Goal: Navigation & Orientation: Find specific page/section

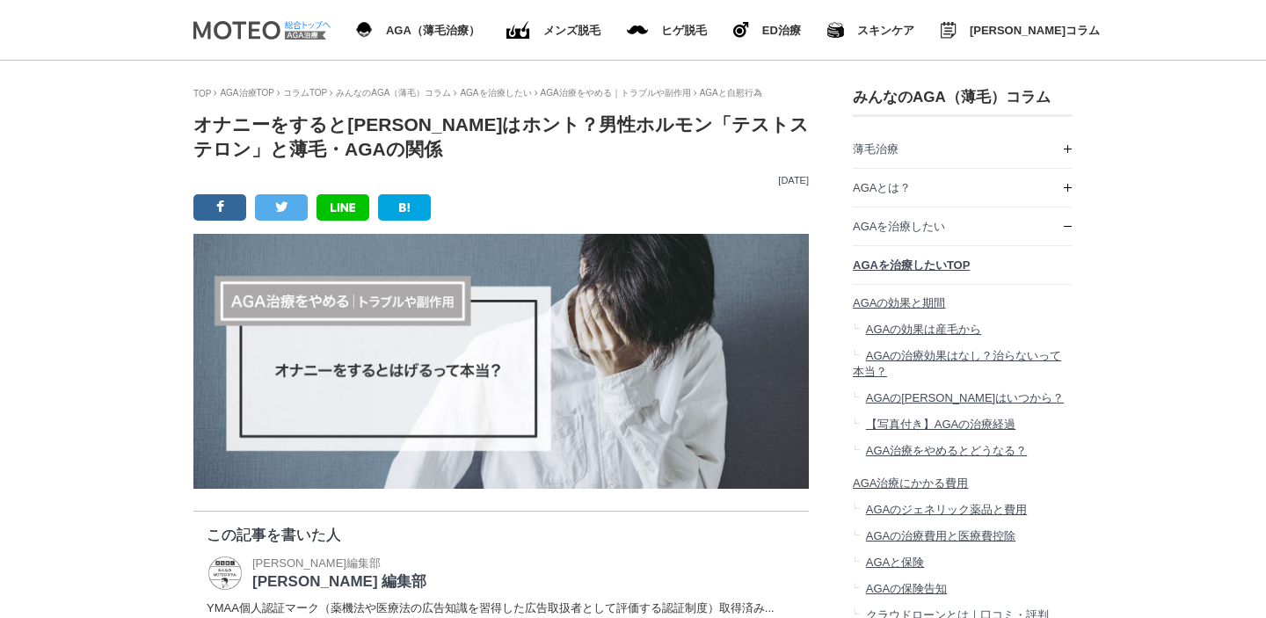
scroll to position [36910, 879]
click at [274, 30] on img at bounding box center [259, 30] width 133 height 18
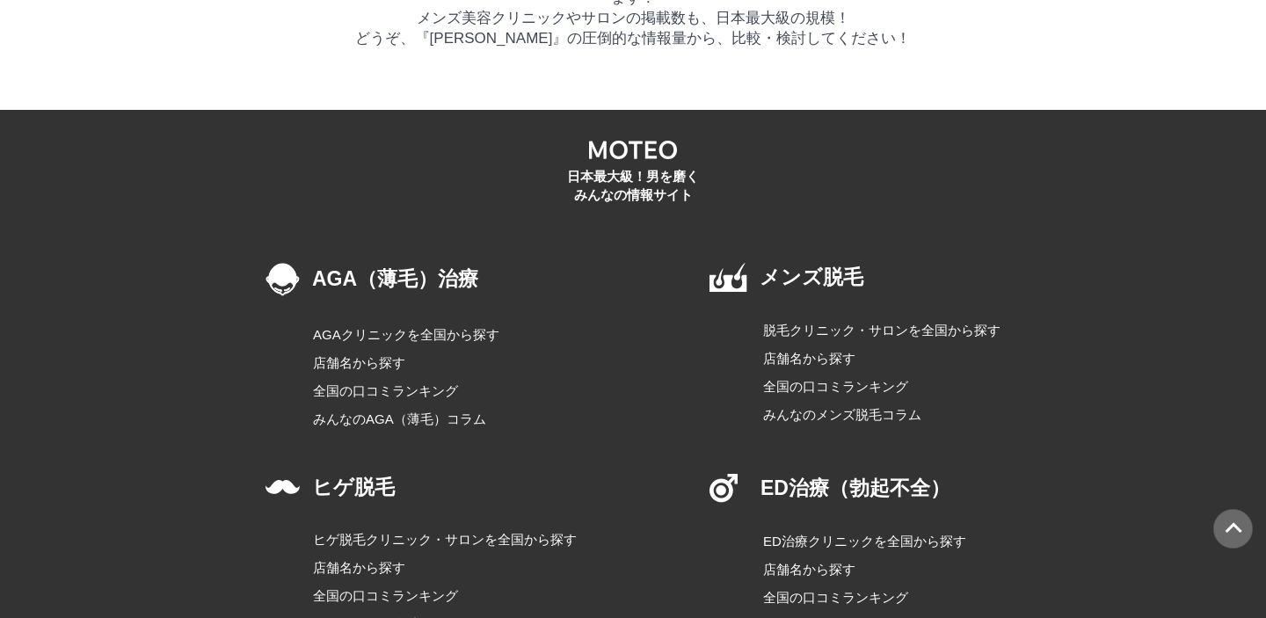
scroll to position [10104, 0]
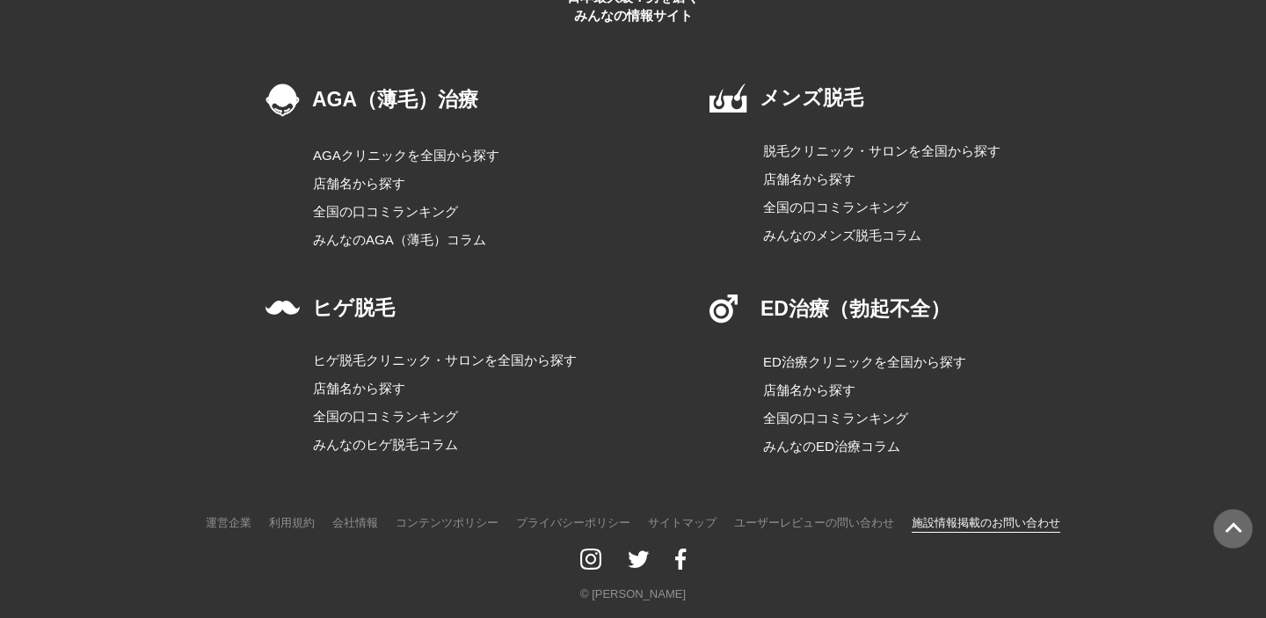
click at [976, 515] on link "施設情報掲載のお問い合わせ" at bounding box center [986, 523] width 149 height 22
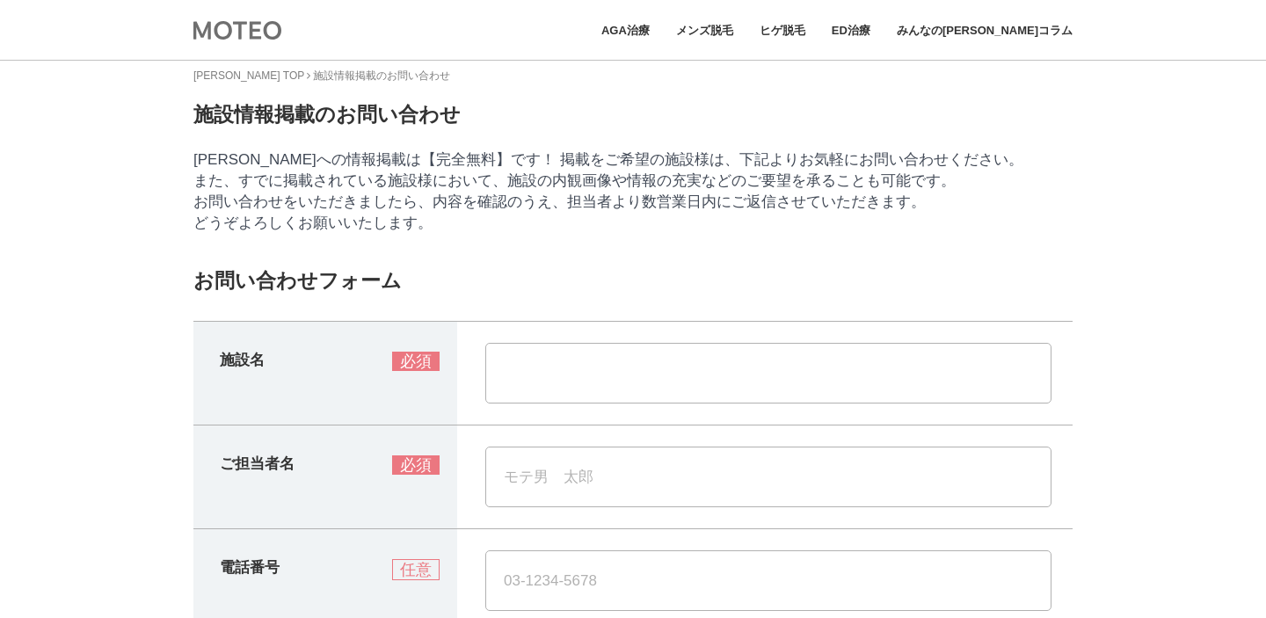
click at [251, 28] on img at bounding box center [237, 30] width 88 height 22
click at [231, 75] on link "MOTEO TOP" at bounding box center [248, 75] width 111 height 12
